Goal: Browse casually

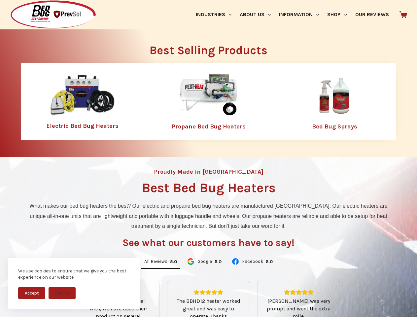
click at [208, 158] on div "Proudly Made in [GEOGRAPHIC_DATA] Best Bed Bug Heaters What makes our bed bug h…" at bounding box center [208, 277] width 417 height 241
click at [32, 293] on button "Accept" at bounding box center [31, 293] width 27 height 12
click at [62, 293] on button "Decline" at bounding box center [62, 293] width 27 height 12
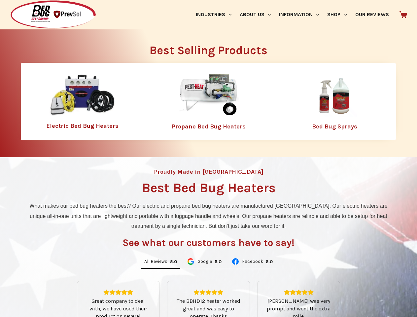
click at [216, 15] on link "Industries" at bounding box center [213, 14] width 44 height 29
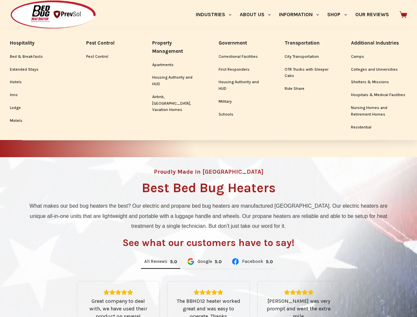
click at [258, 15] on link "About Us" at bounding box center [254, 14] width 39 height 29
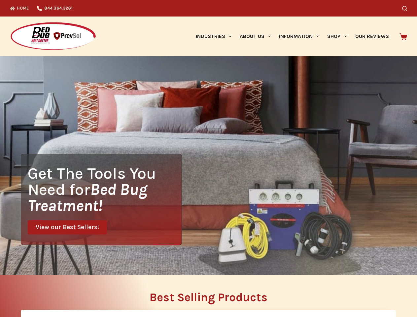
click at [340, 15] on div "Search" at bounding box center [323, 8] width 168 height 17
click at [160, 262] on div "Get The Tools You Need for Bed Bug Treatment! View our Best Sellers!" at bounding box center [208, 165] width 417 height 219
click at [204, 262] on div "Get The Tools You Need for Bed Bug Treatment! View our Best Sellers!" at bounding box center [208, 165] width 417 height 219
